Goal: Use online tool/utility: Utilize a website feature to perform a specific function

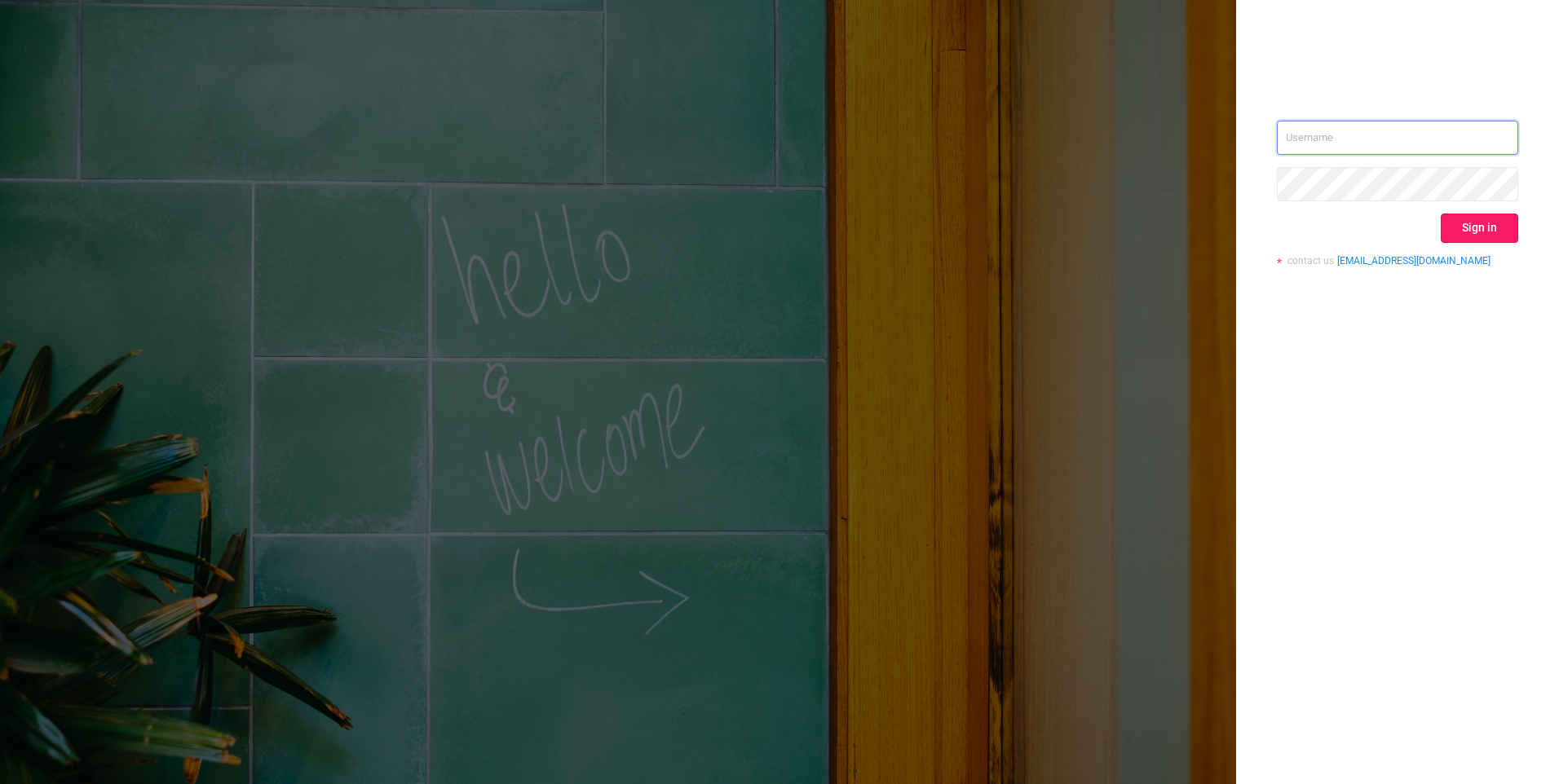
type input "[EMAIL_ADDRESS][DOMAIN_NAME]"
click at [1486, 236] on button "Sign in" at bounding box center [1479, 228] width 78 height 29
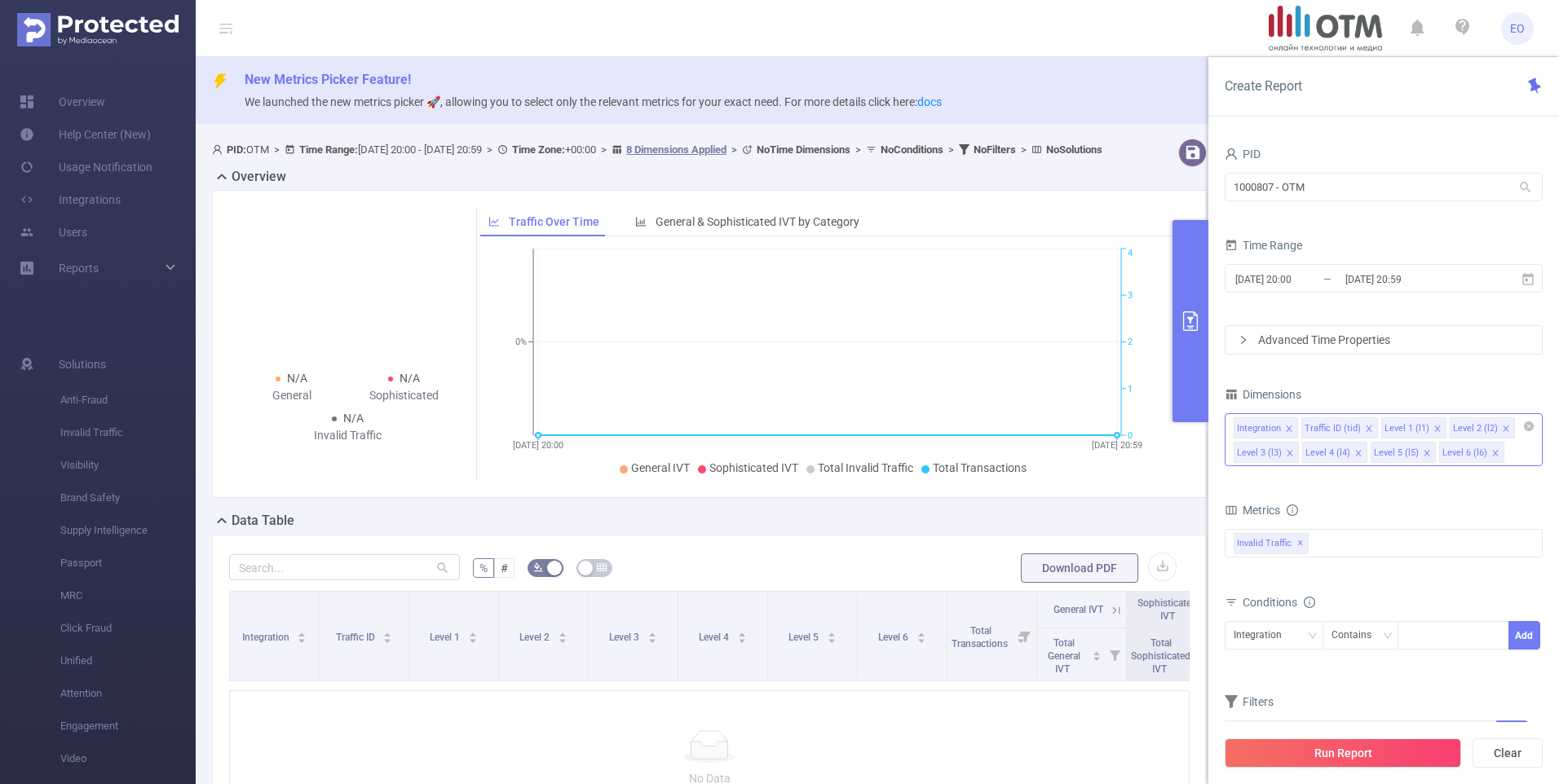
click at [1291, 428] on icon "icon: close" at bounding box center [1288, 428] width 8 height 8
click at [1365, 431] on icon "icon: close" at bounding box center [1369, 428] width 8 height 8
click at [1434, 429] on icon "icon: close" at bounding box center [1437, 428] width 8 height 8
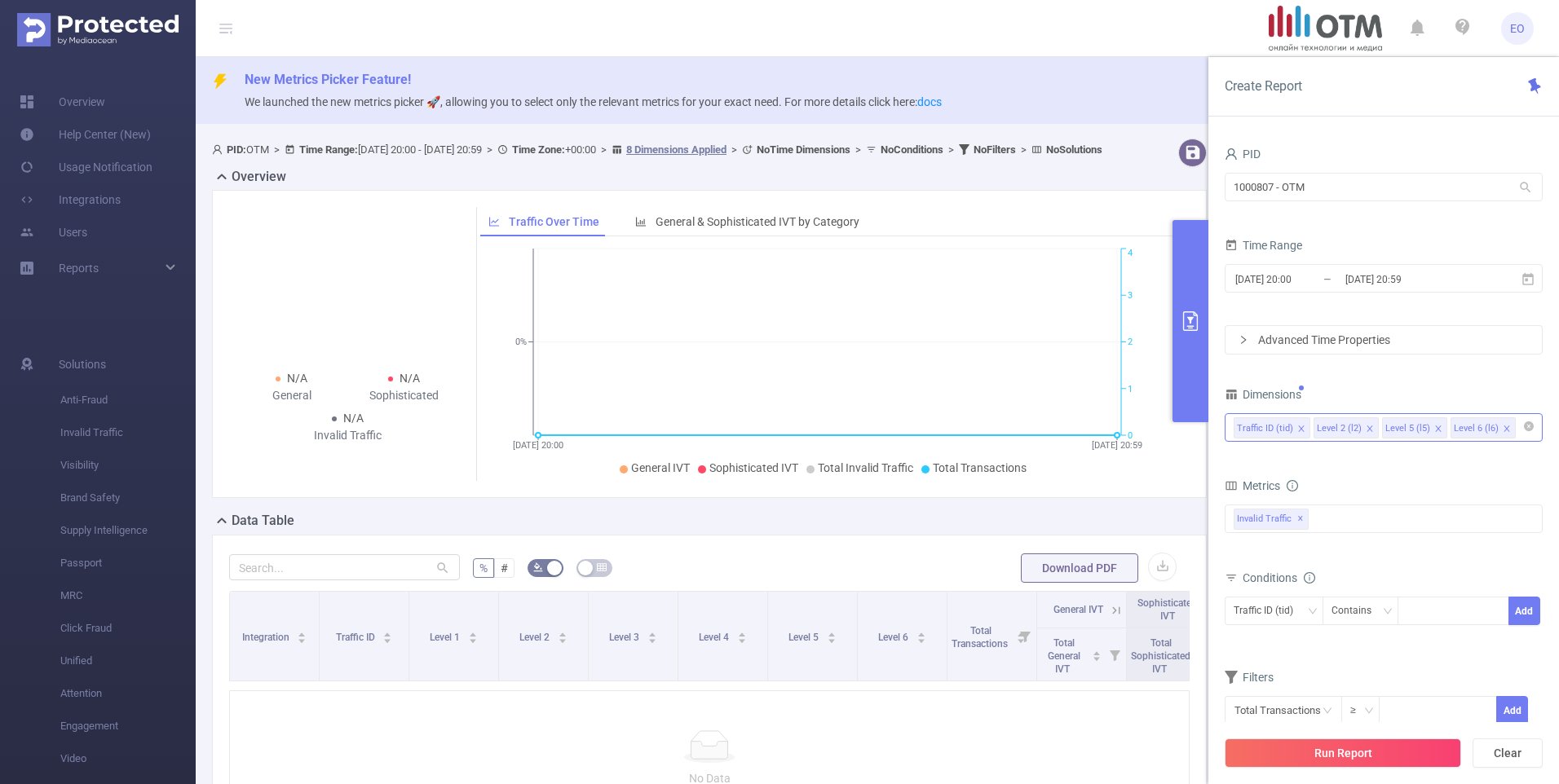
click at [1434, 429] on icon "icon: close" at bounding box center [1437, 428] width 8 height 8
click at [1439, 602] on div at bounding box center [1453, 610] width 93 height 27
click at [1367, 617] on div "Contains" at bounding box center [1357, 610] width 51 height 27
click at [1344, 666] on li "Is" at bounding box center [1375, 671] width 108 height 26
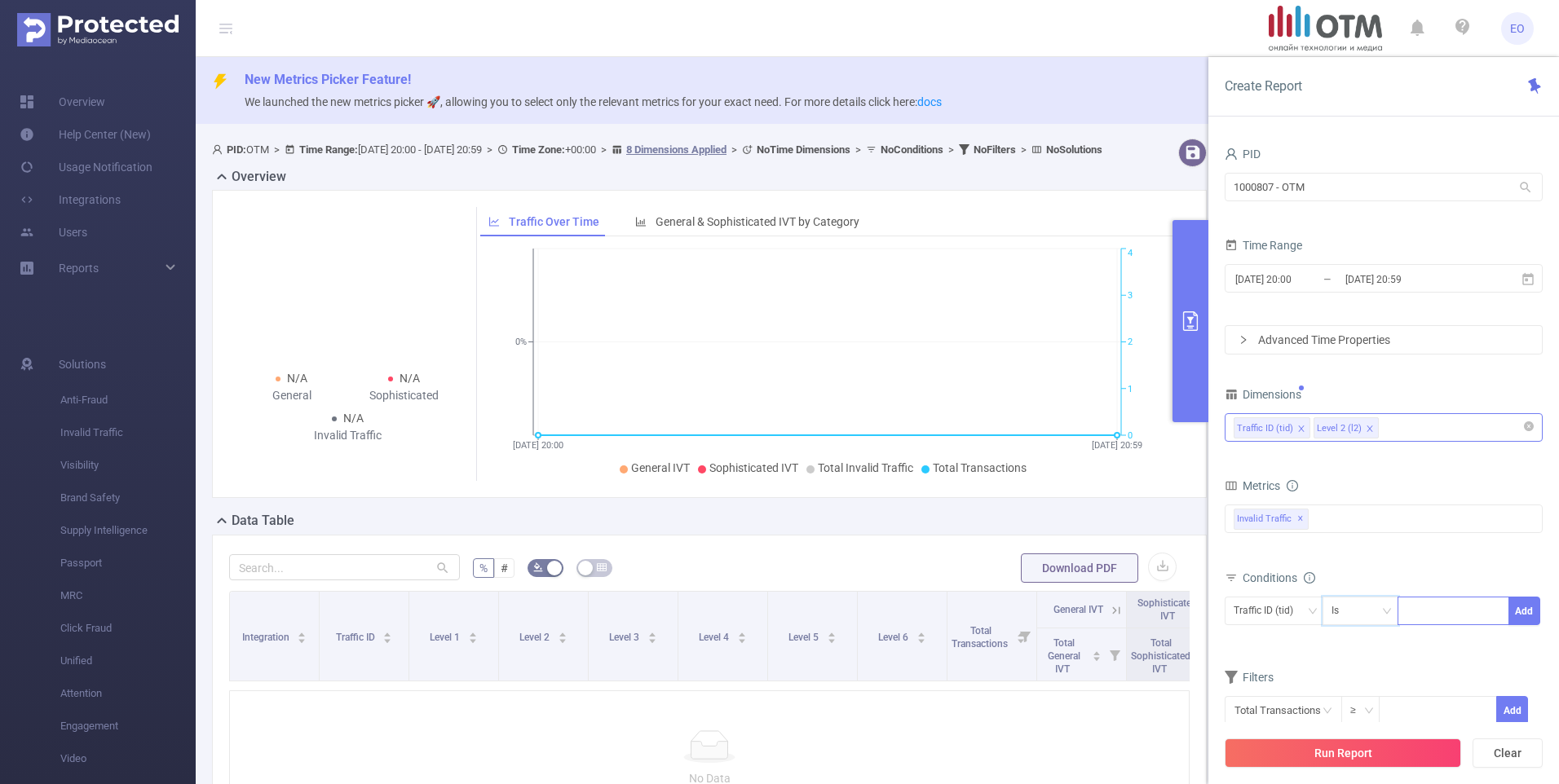
click at [1431, 605] on div at bounding box center [1453, 610] width 93 height 27
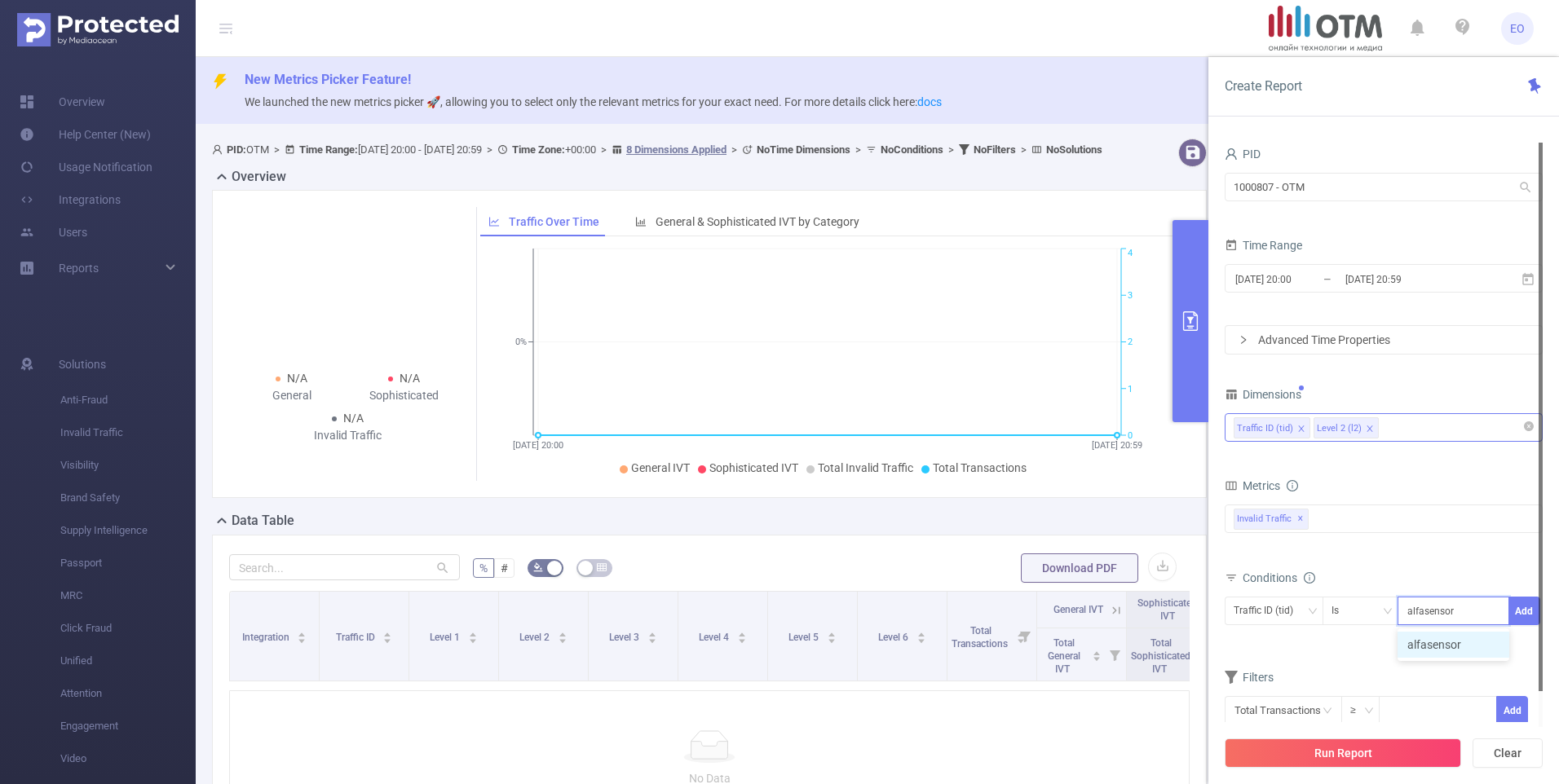
type input "alfasensor"
click at [1538, 618] on div at bounding box center [1540, 417] width 4 height 549
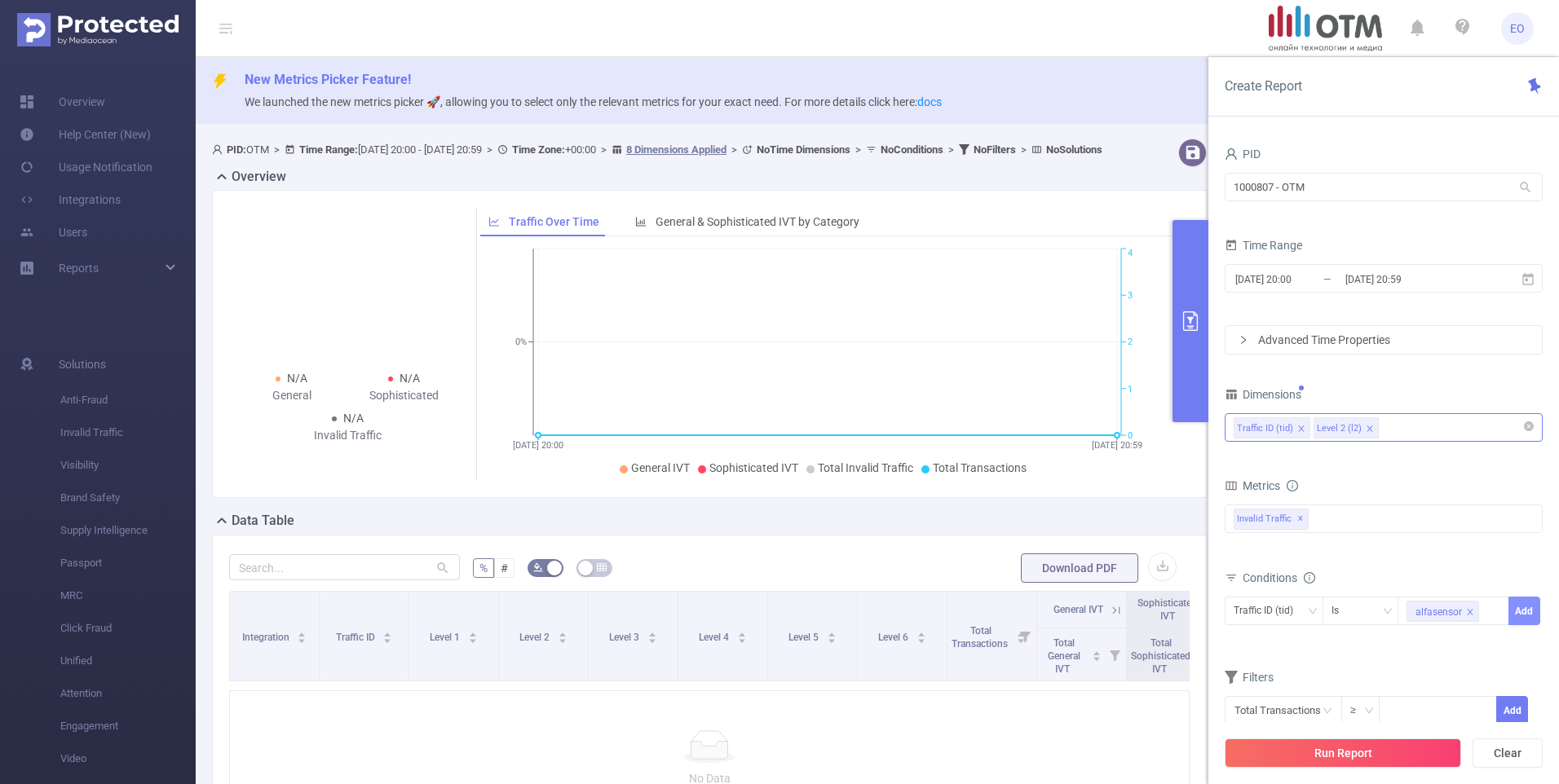
click at [1515, 609] on button "Add" at bounding box center [1524, 610] width 32 height 29
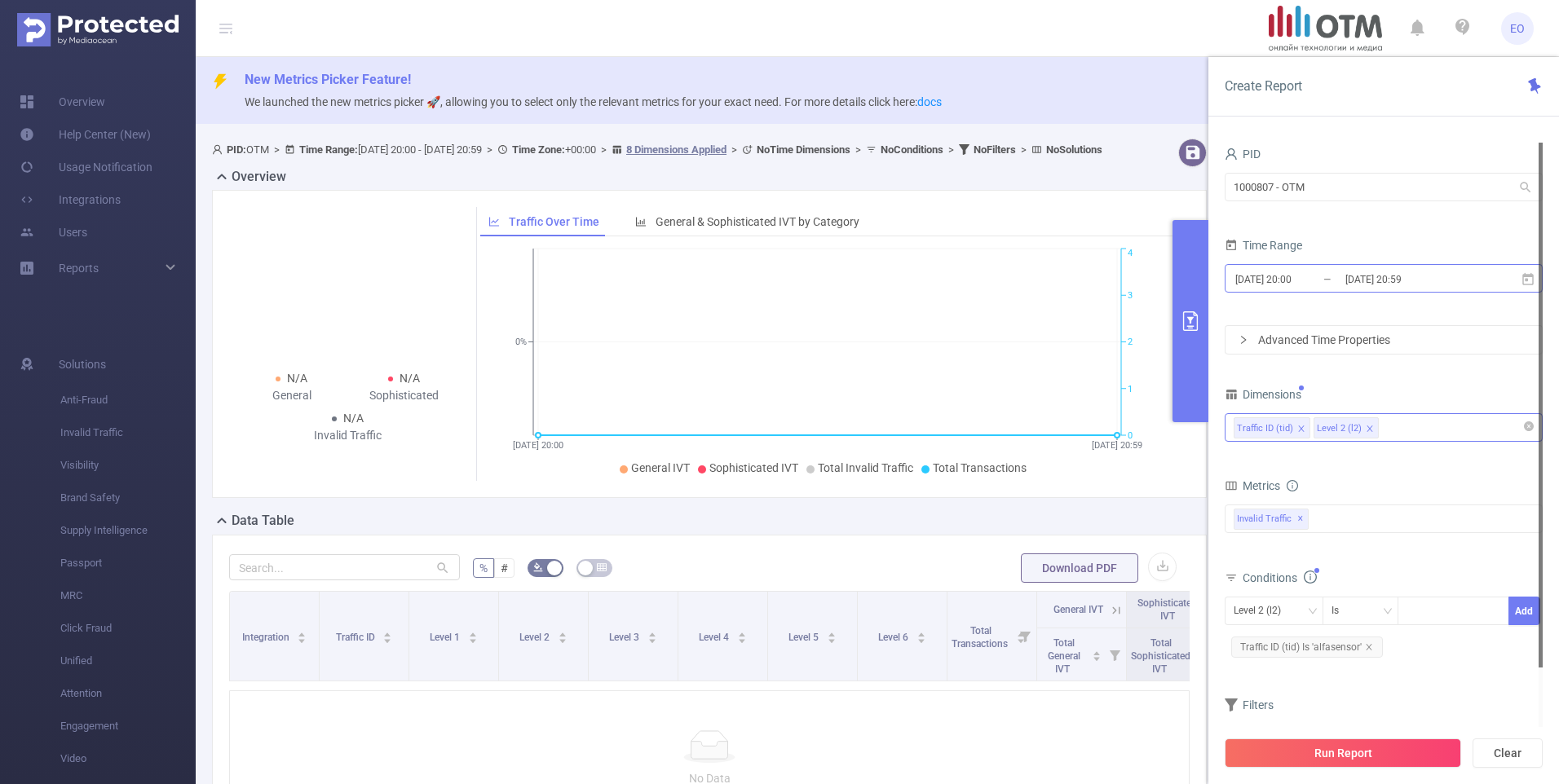
click at [1307, 286] on input "[DATE] 20:00" at bounding box center [1300, 278] width 132 height 22
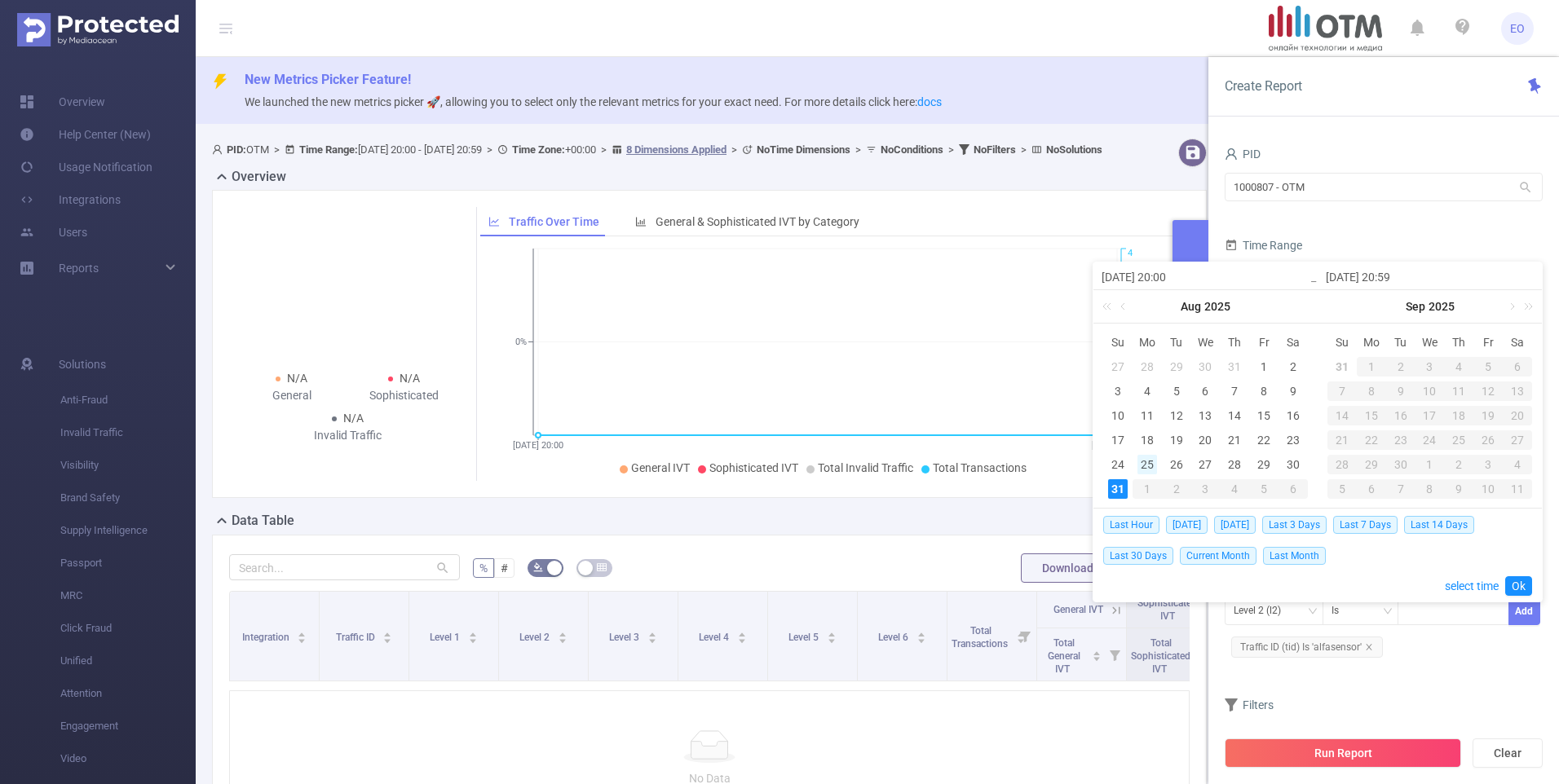
click at [1137, 465] on div "25" at bounding box center [1147, 464] width 20 height 20
click at [1117, 486] on div "31" at bounding box center [1117, 488] width 20 height 20
type input "[DATE] 20:00"
click at [1515, 580] on link "Ok" at bounding box center [1517, 586] width 27 height 20
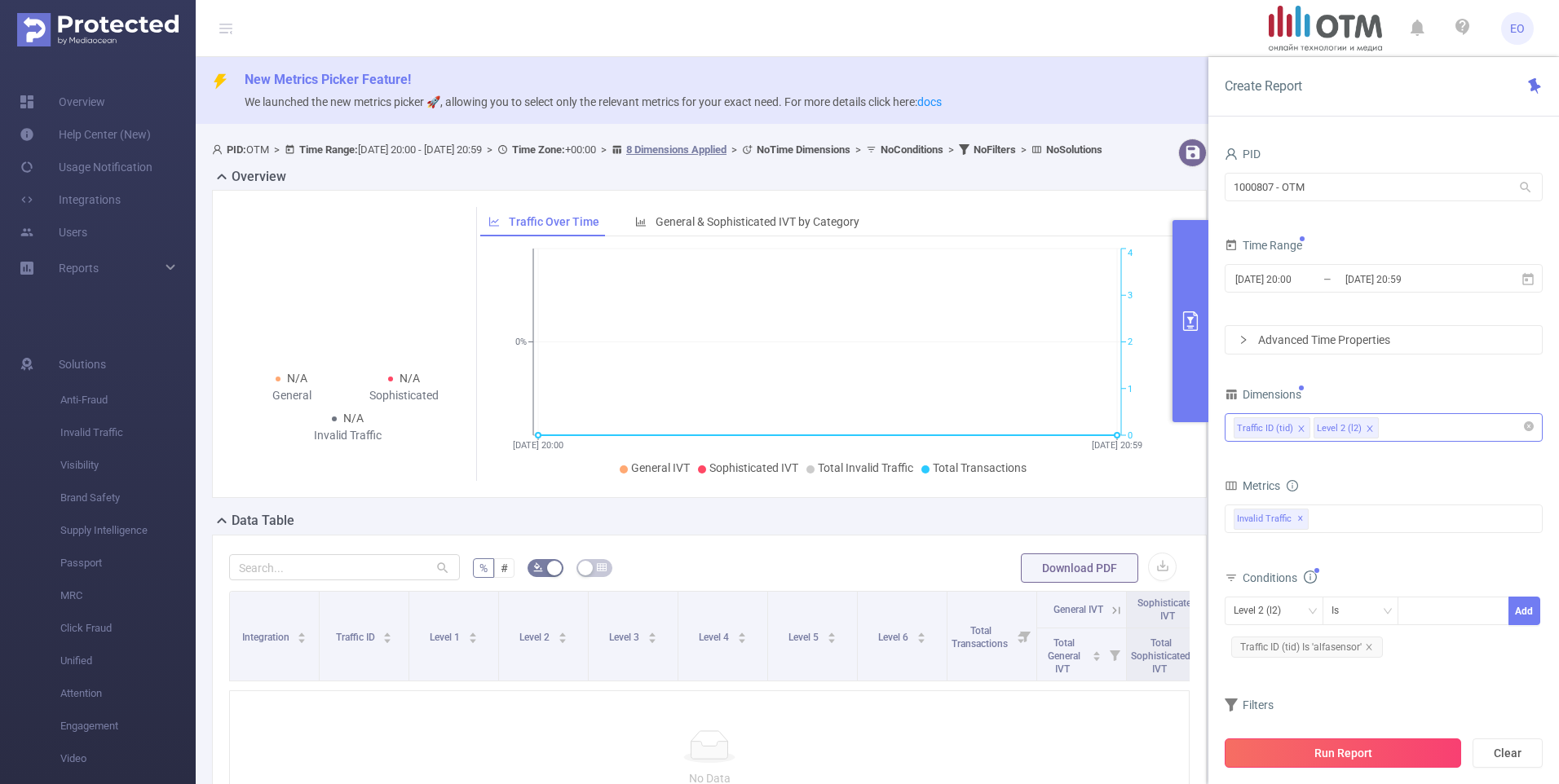
click at [1348, 748] on button "Run Report" at bounding box center [1342, 753] width 236 height 29
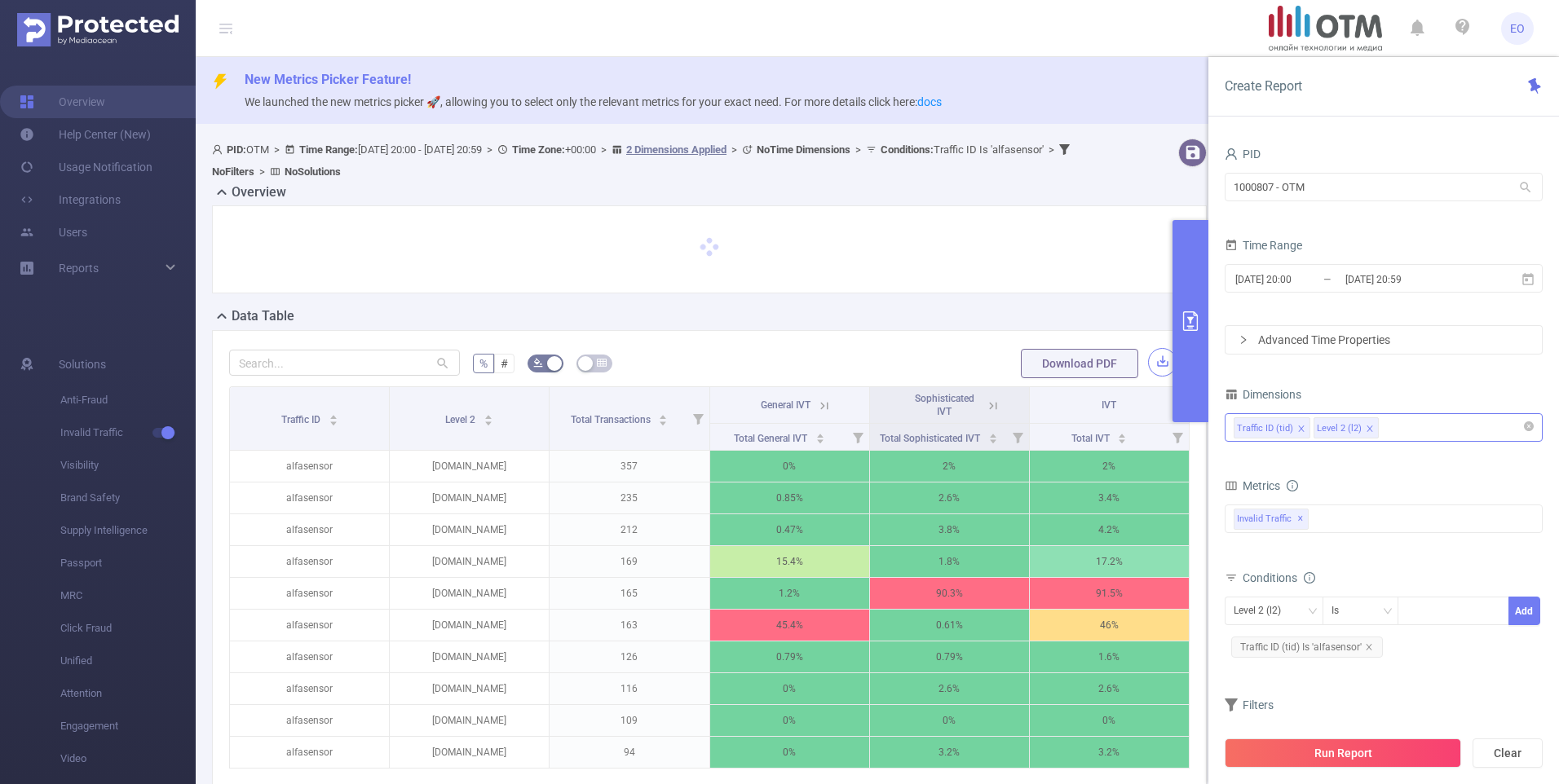
click at [1148, 355] on button "button" at bounding box center [1162, 362] width 29 height 29
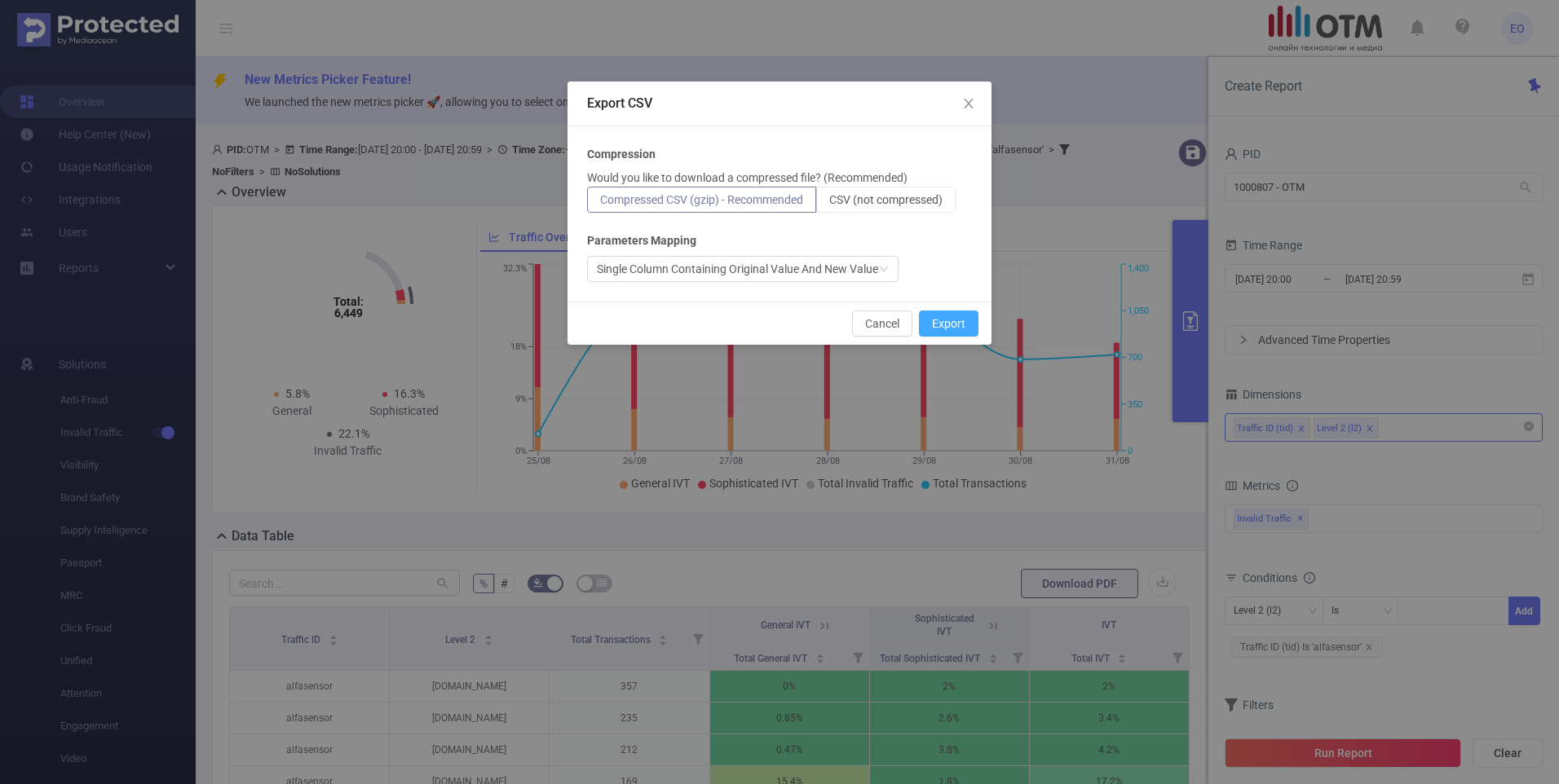
click at [961, 326] on button "Export" at bounding box center [949, 323] width 60 height 26
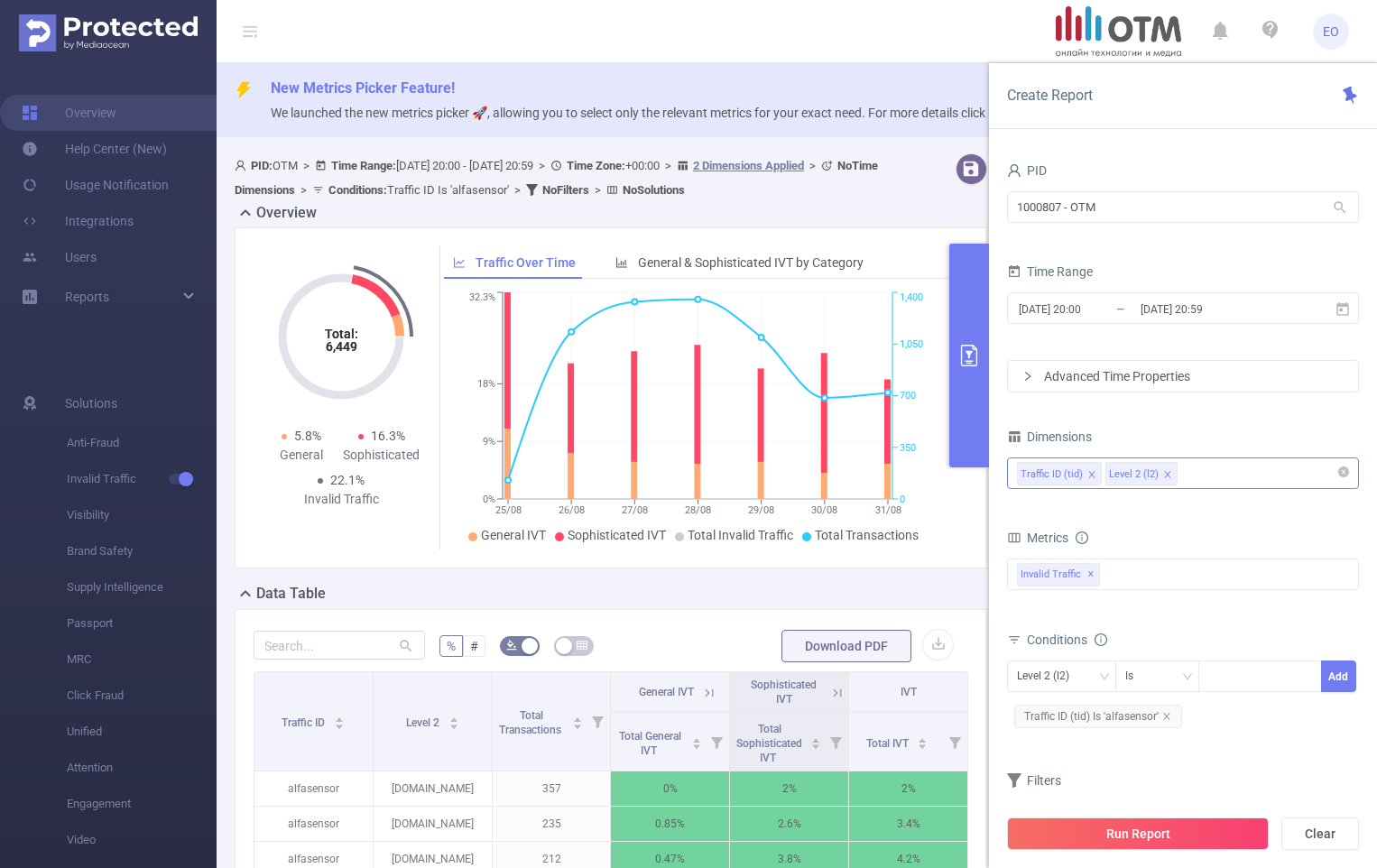
click at [279, 554] on div "Total: 6,449 Total: 6,449 5.8% General 16.3% Sophisticated 22.1% Invalid Traffi…" at bounding box center [611, 398] width 752 height 341
click at [1167, 720] on icon "icon: close" at bounding box center [1166, 716] width 9 height 9
click at [1087, 471] on icon "icon: close" at bounding box center [1091, 474] width 9 height 9
click at [1134, 477] on div "Level 2 (l2)" at bounding box center [1183, 473] width 332 height 30
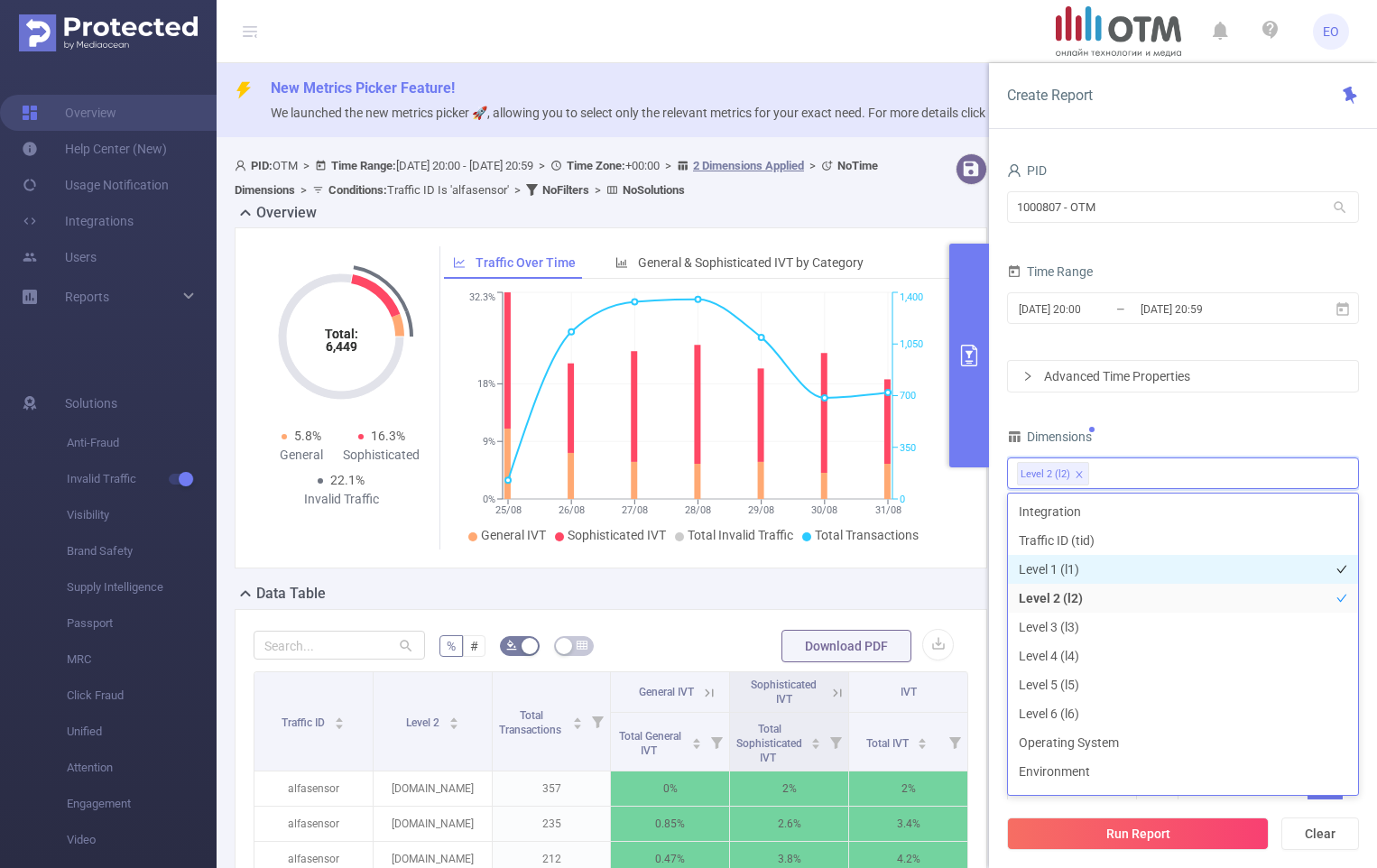
click at [1101, 566] on li "Level 1 (l1)" at bounding box center [1183, 569] width 350 height 29
click at [1212, 421] on div "PID 1000807 - OTM 1000807 - OTM Time Range [DATE] 20:00 _ [DATE] 20:59 Advanced…" at bounding box center [1183, 492] width 352 height 668
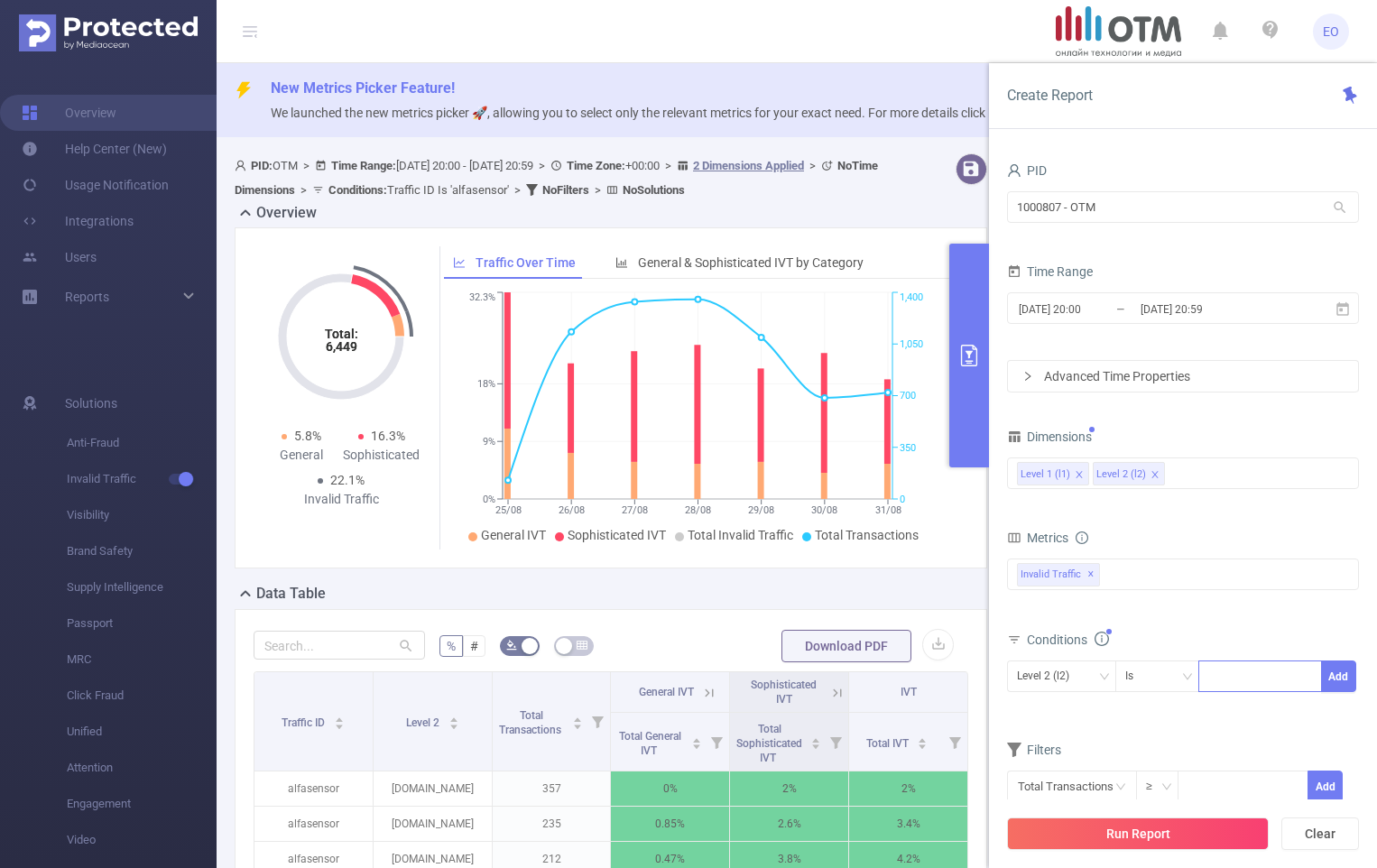
click at [1237, 677] on div at bounding box center [1259, 676] width 103 height 30
click at [1051, 687] on div "Level 2 (l2)" at bounding box center [1050, 676] width 65 height 30
click at [1067, 713] on li "Level 1 (l1)" at bounding box center [1061, 714] width 109 height 29
click at [1240, 658] on div "Level 1 (l1) Is Add" at bounding box center [1183, 682] width 352 height 52
click at [1246, 678] on div at bounding box center [1259, 676] width 103 height 30
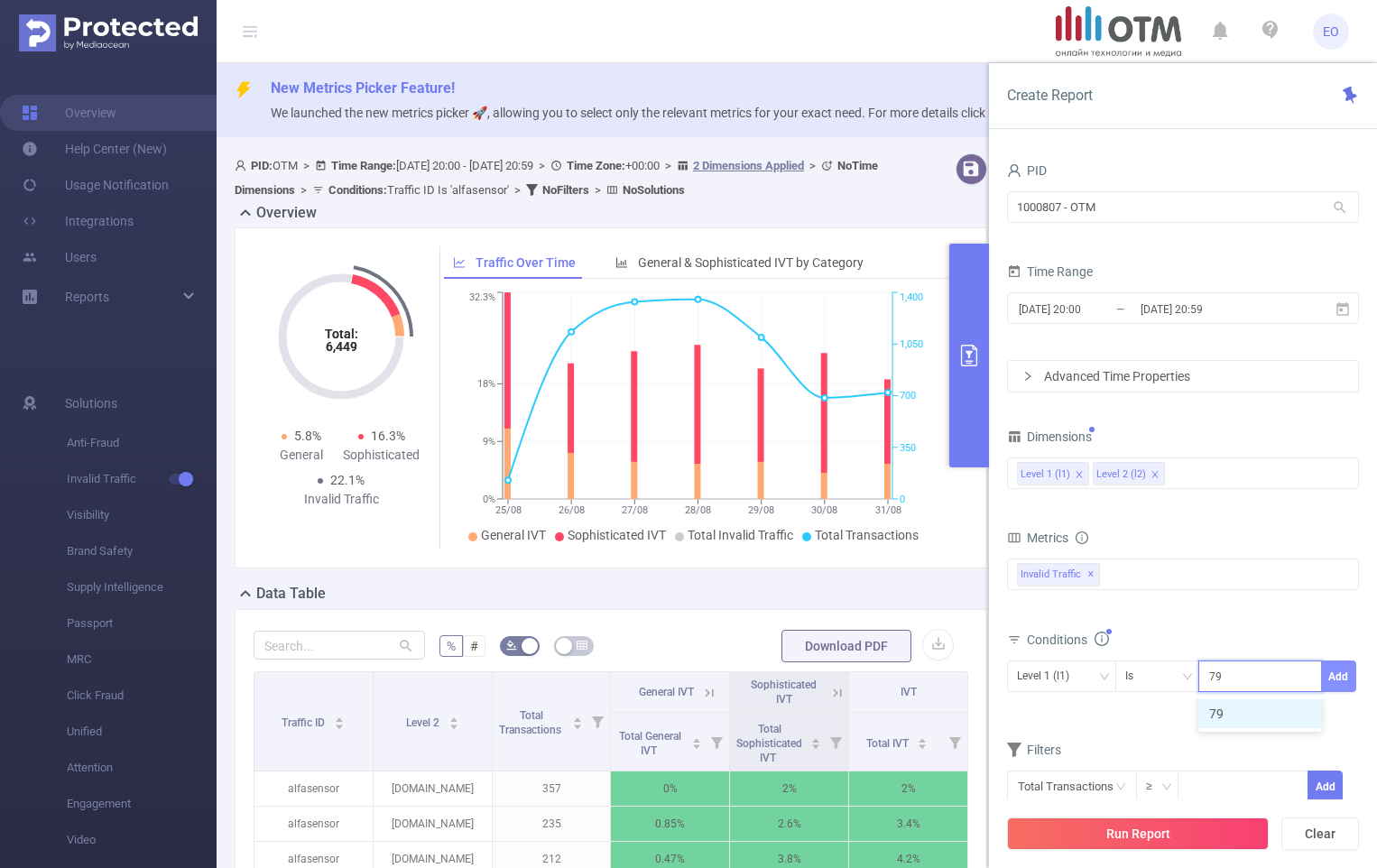
type input "79"
click at [1342, 686] on button "Add" at bounding box center [1338, 676] width 35 height 32
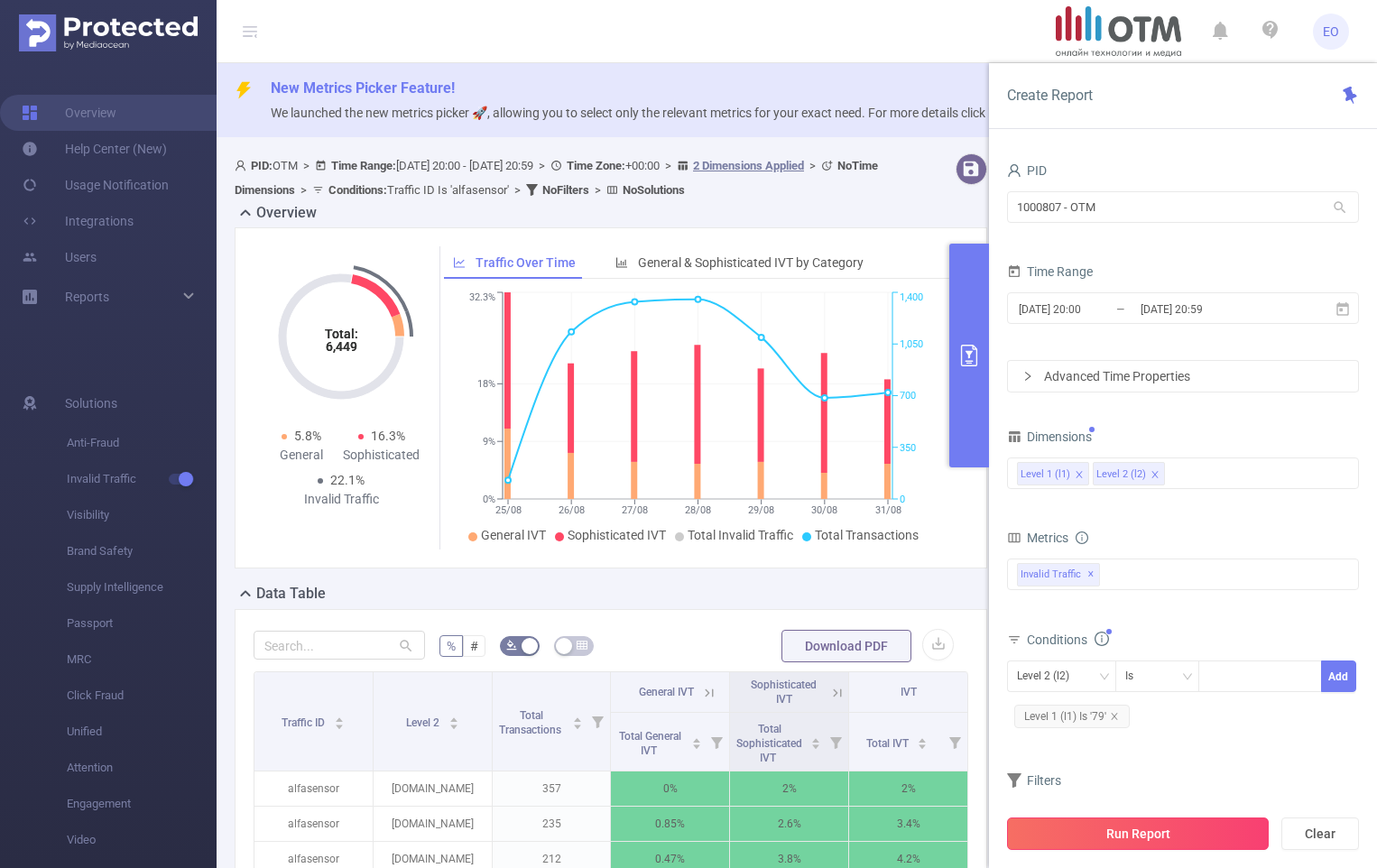
click at [1141, 836] on button "Run Report" at bounding box center [1137, 834] width 261 height 33
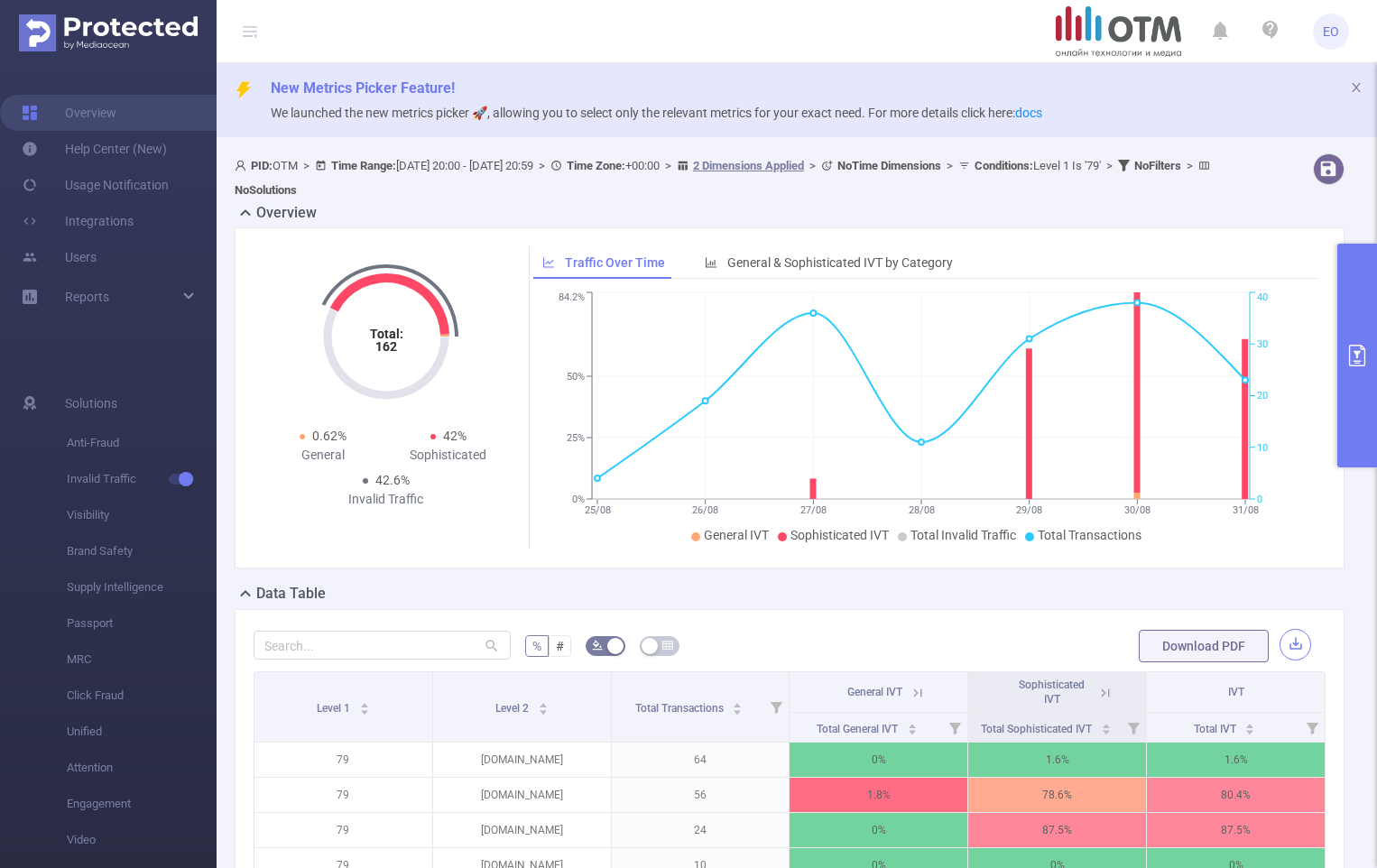
click at [1292, 641] on button "button" at bounding box center [1295, 644] width 32 height 32
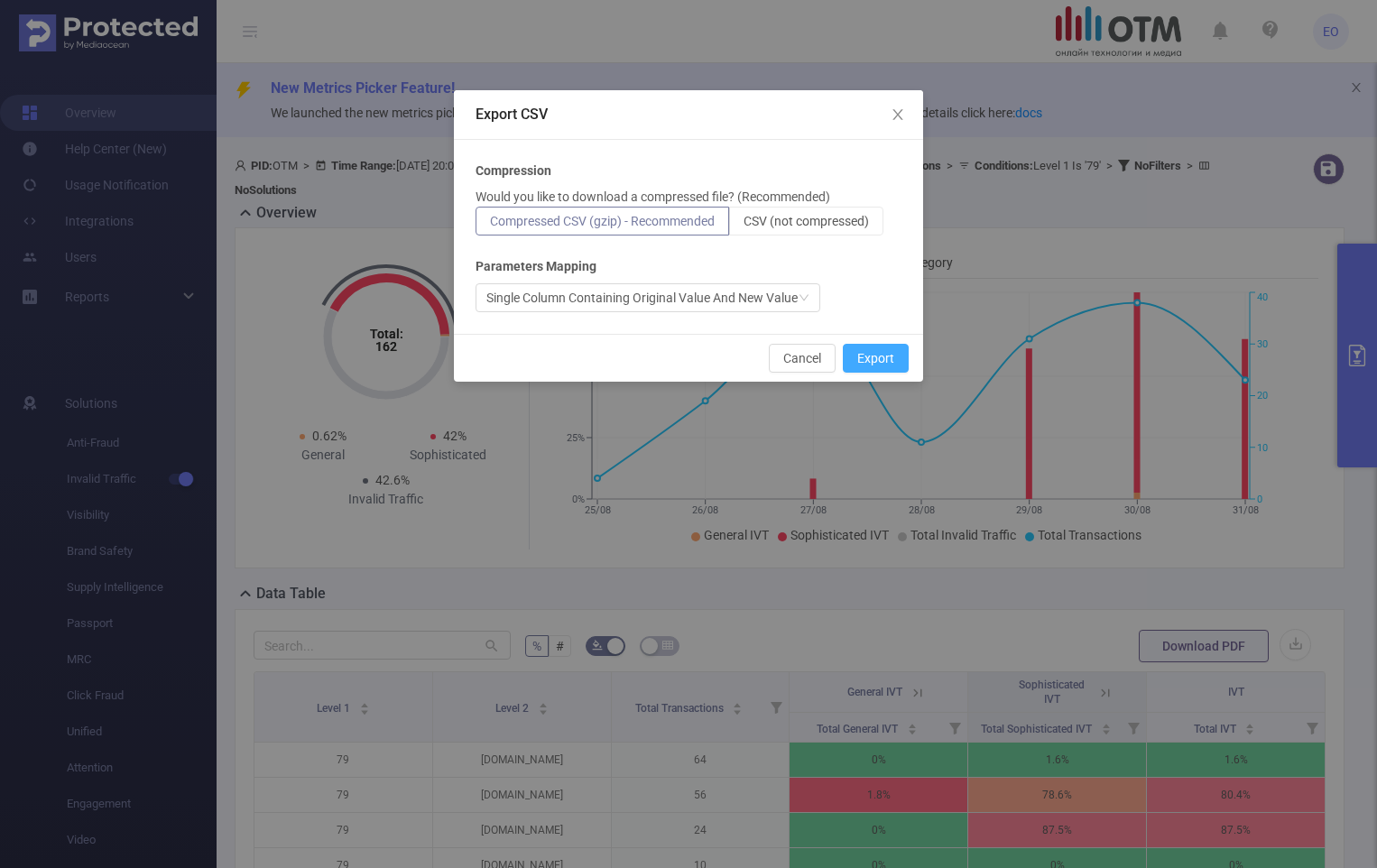
click at [892, 357] on button "Export" at bounding box center [876, 358] width 66 height 29
